Goal: Communication & Community: Answer question/provide support

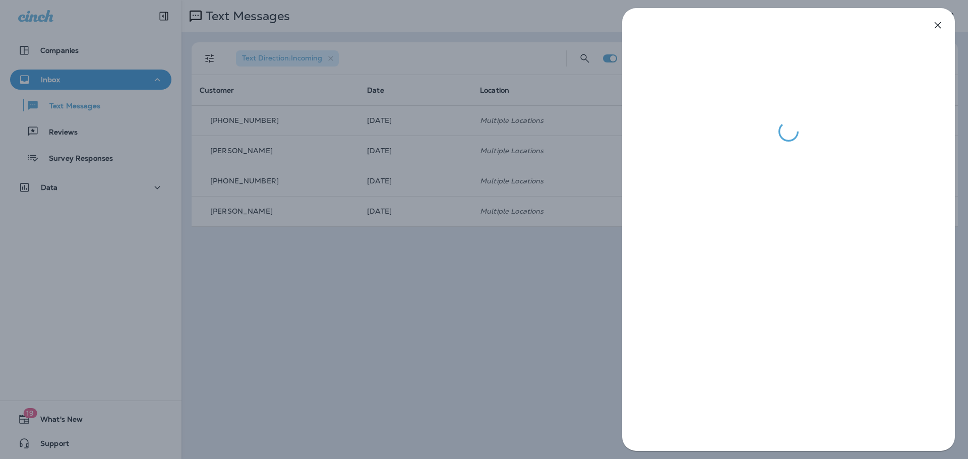
click at [407, 347] on div at bounding box center [484, 229] width 968 height 459
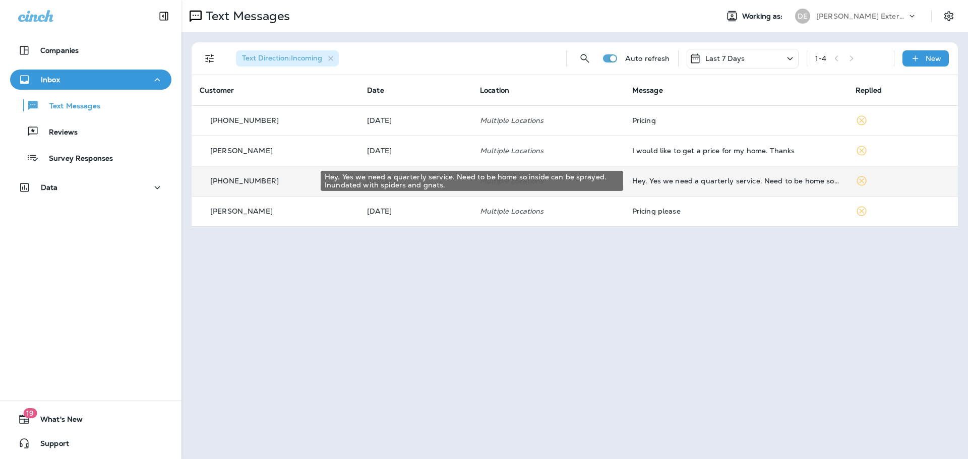
click at [708, 182] on div "Hey. Yes we need a quarterly service. Need to be home so inside can be sprayed.…" at bounding box center [735, 181] width 207 height 8
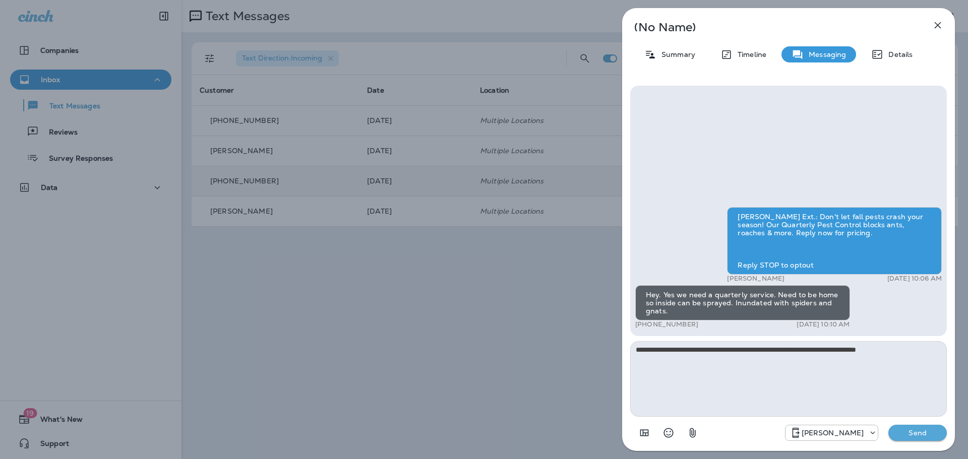
type textarea "**********"
click at [919, 433] on p "Send" at bounding box center [918, 433] width 42 height 9
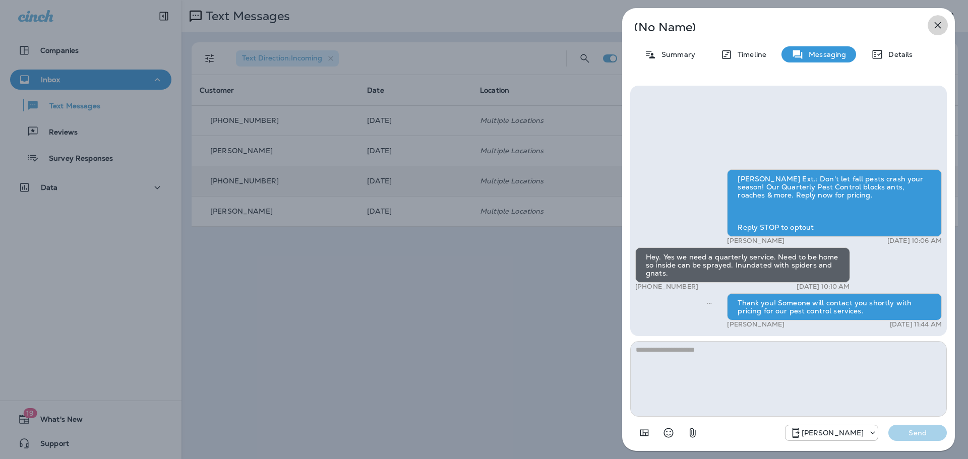
click at [934, 26] on icon "button" at bounding box center [938, 25] width 12 height 12
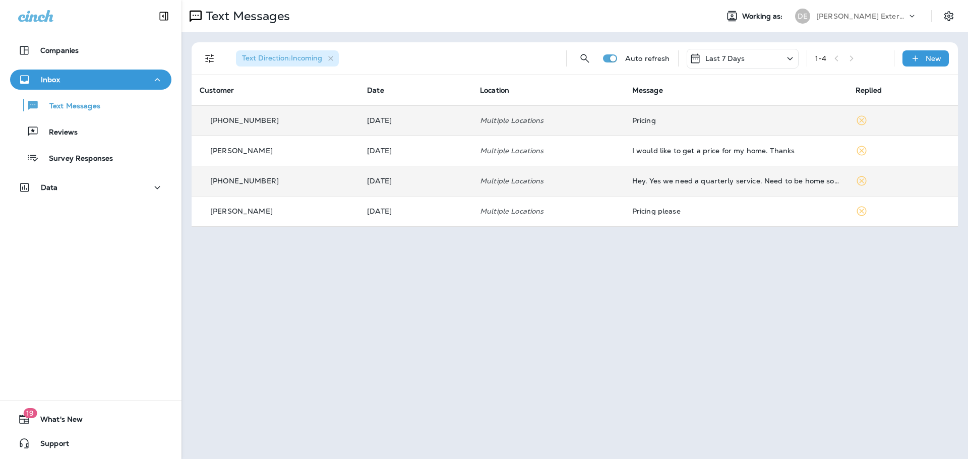
click at [862, 119] on icon at bounding box center [862, 121] width 10 height 10
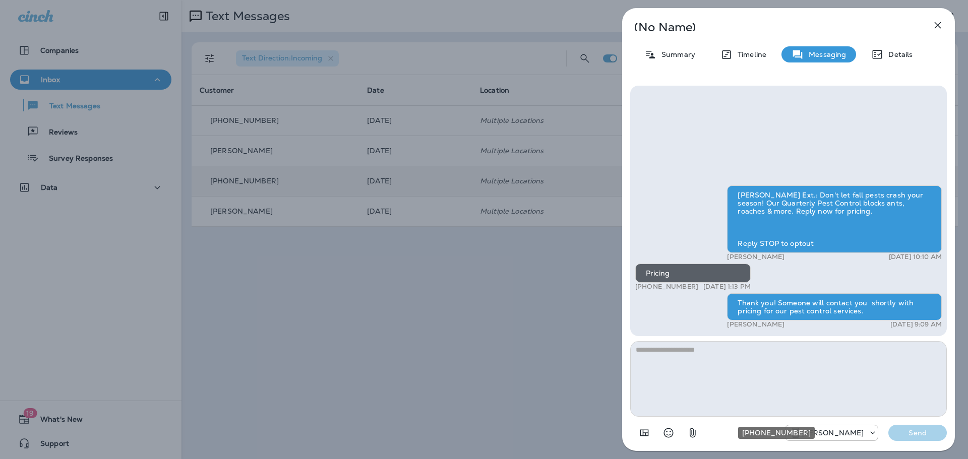
click at [870, 431] on icon "+1 (770) 343-2465" at bounding box center [873, 433] width 10 height 10
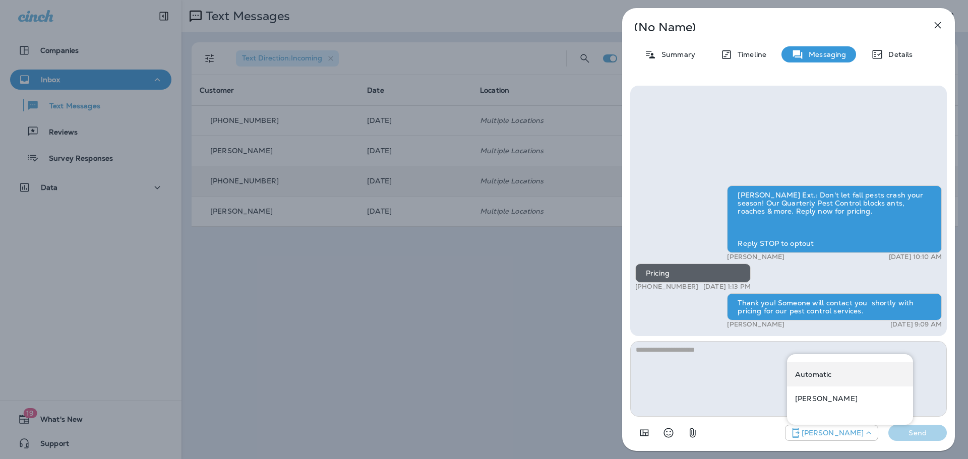
click at [817, 374] on p "Automatic" at bounding box center [813, 375] width 36 height 8
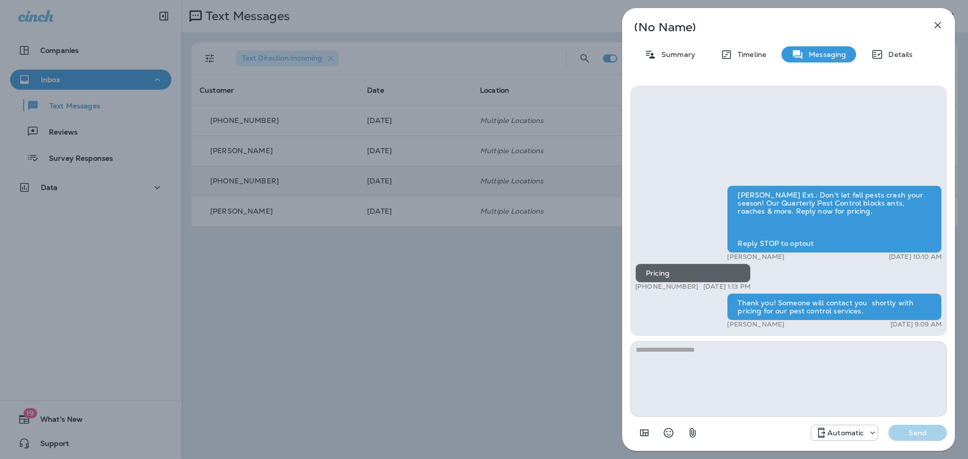
click at [873, 436] on icon at bounding box center [873, 433] width 10 height 10
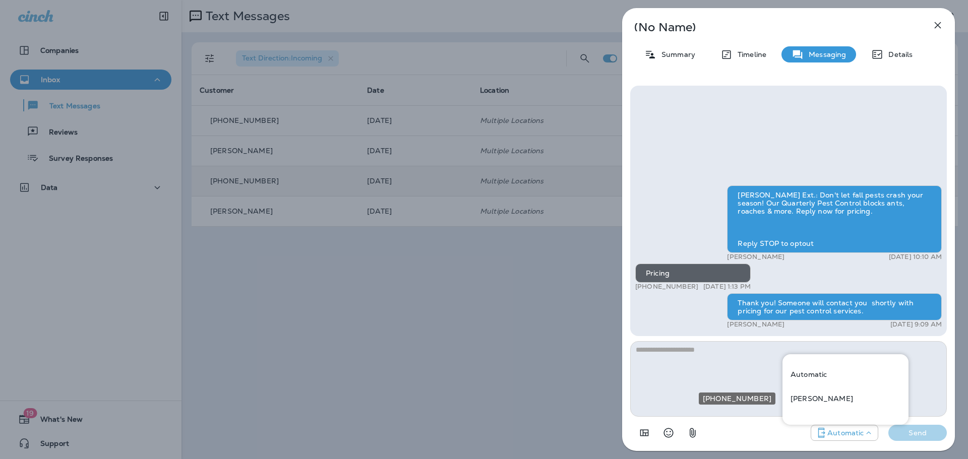
click at [803, 395] on p "[PERSON_NAME]" at bounding box center [822, 399] width 63 height 8
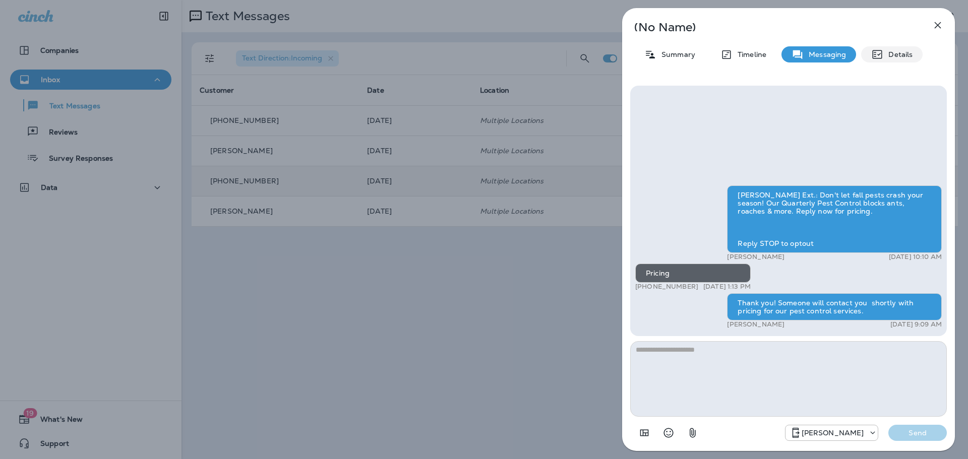
click at [899, 57] on p "Details" at bounding box center [898, 54] width 29 height 8
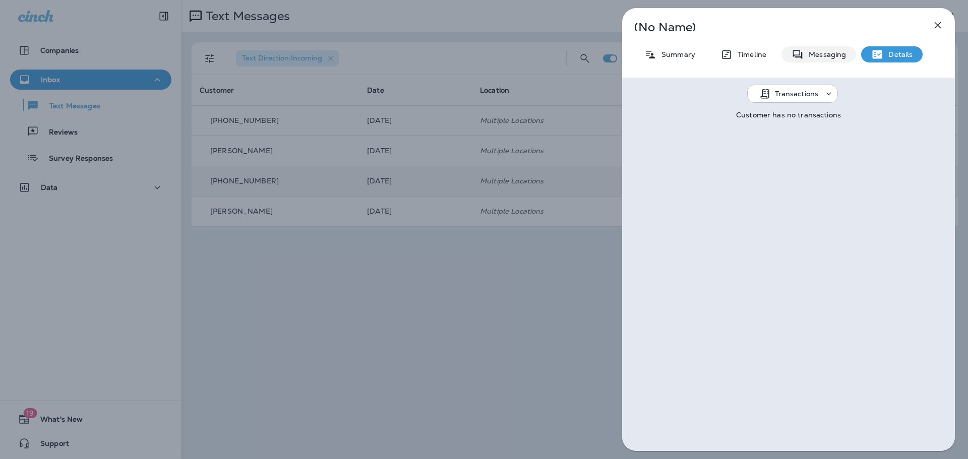
click at [822, 52] on p "Messaging" at bounding box center [825, 54] width 42 height 8
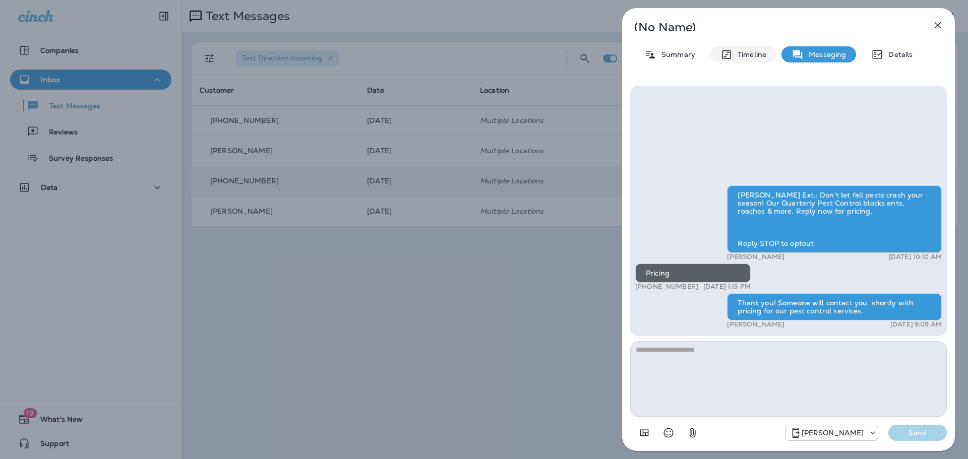
click at [755, 51] on p "Timeline" at bounding box center [750, 54] width 34 height 8
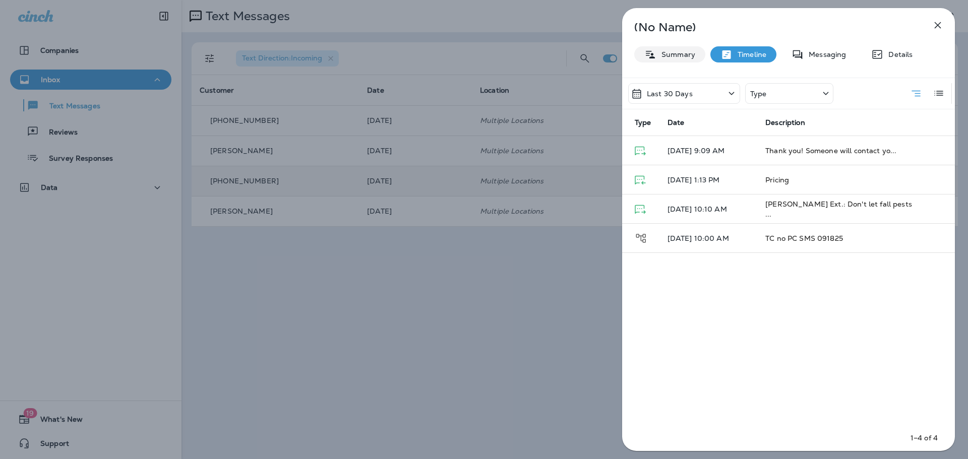
click at [681, 52] on p "Summary" at bounding box center [676, 54] width 39 height 8
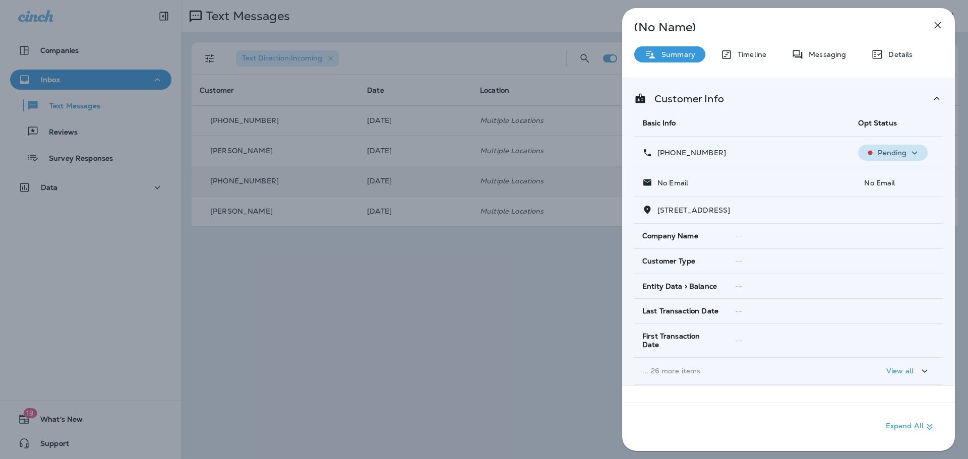
click at [903, 157] on div "Pending" at bounding box center [893, 153] width 62 height 13
click at [938, 128] on div "Customer Info Basic Info Opt Status [PHONE_NUMBER] Pending No Email No Email [S…" at bounding box center [788, 231] width 333 height 307
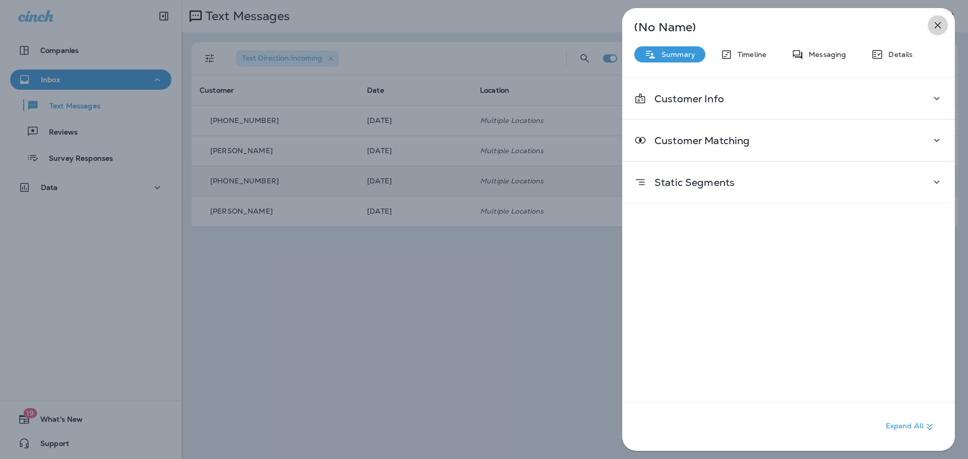
click at [940, 22] on icon "button" at bounding box center [938, 25] width 12 height 12
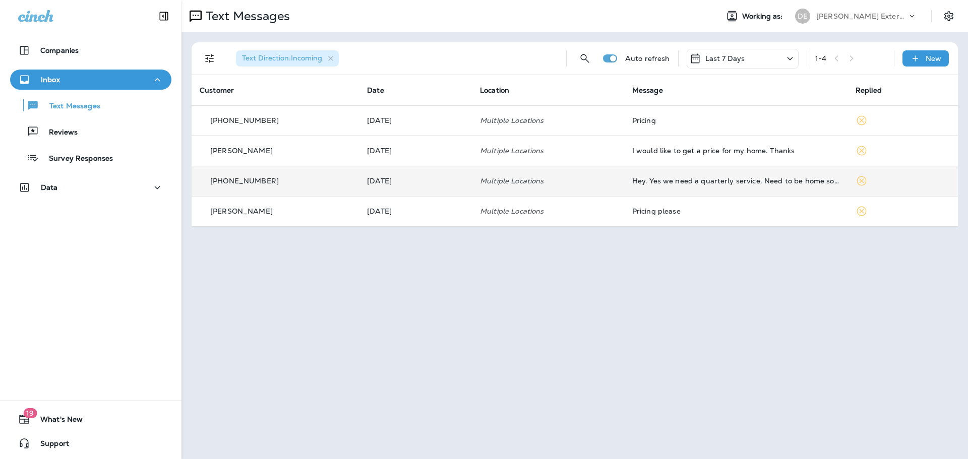
click at [915, 16] on icon at bounding box center [912, 16] width 10 height 10
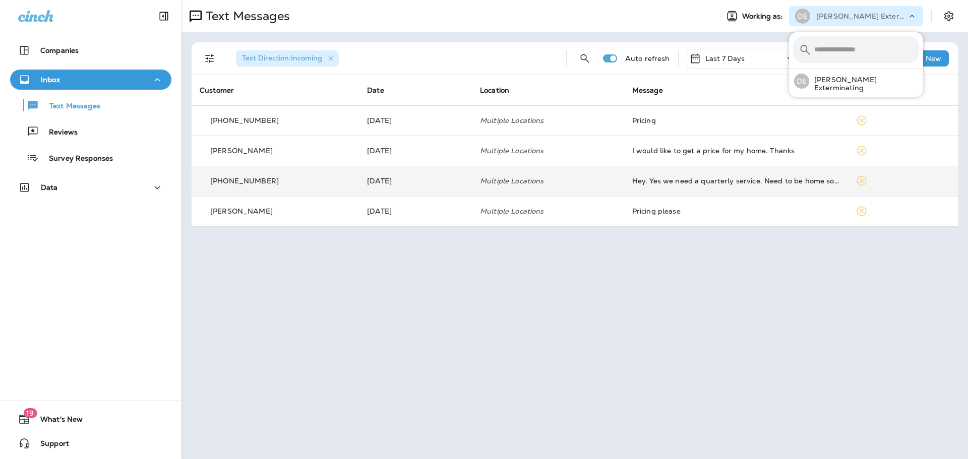
click at [845, 361] on div "Text Messages Working as: [PERSON_NAME] Exterminating Text Direction : Incoming…" at bounding box center [575, 229] width 787 height 459
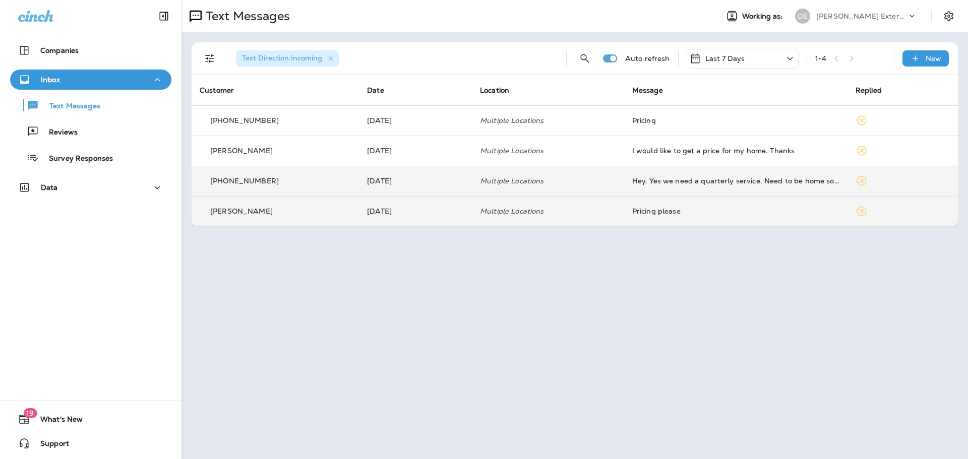
click at [856, 209] on icon at bounding box center [862, 211] width 12 height 12
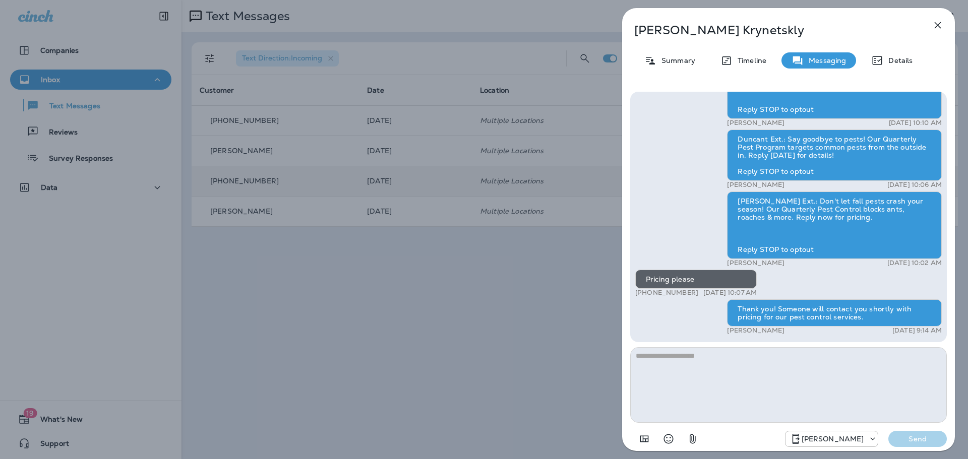
click at [929, 25] on button "button" at bounding box center [938, 25] width 20 height 20
